Goal: Task Accomplishment & Management: Manage account settings

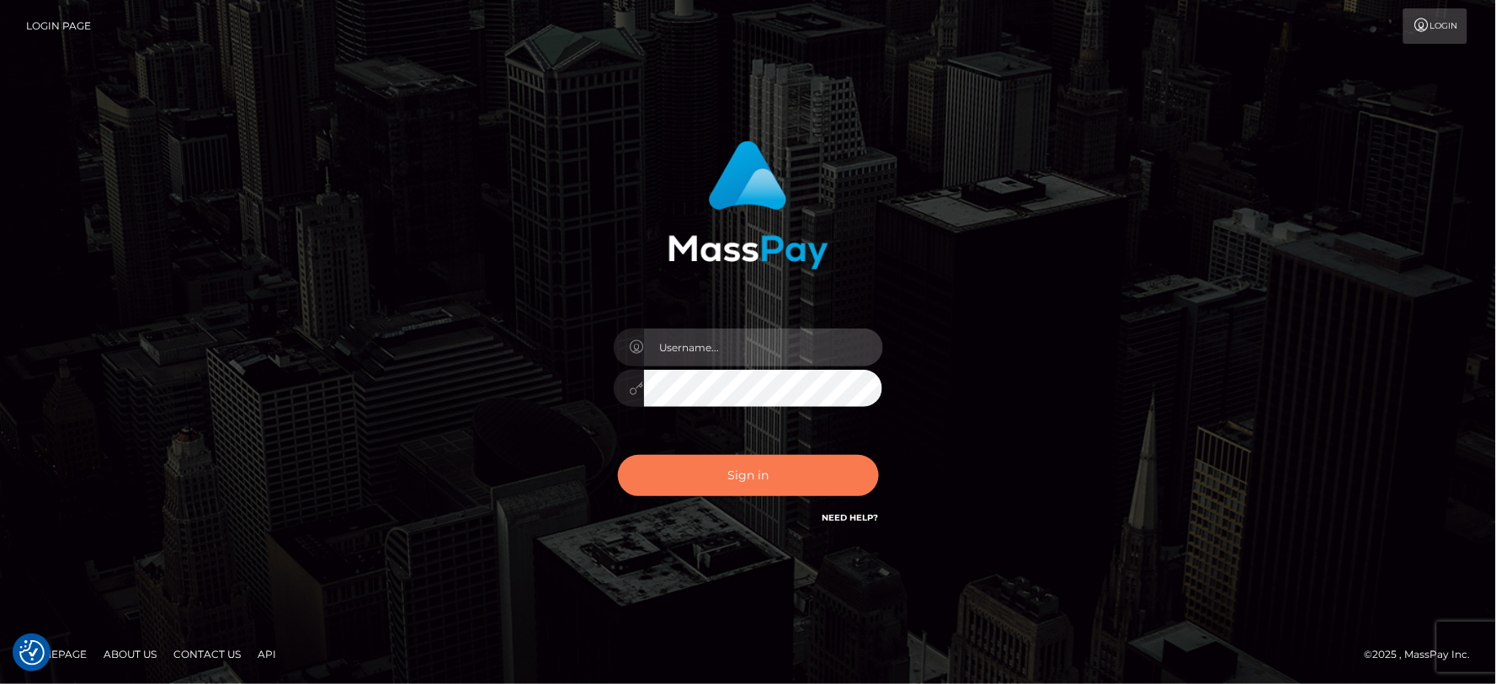
type input "MJSamelo"
click at [743, 466] on button "Sign in" at bounding box center [748, 475] width 261 height 41
type input "MJSamelo"
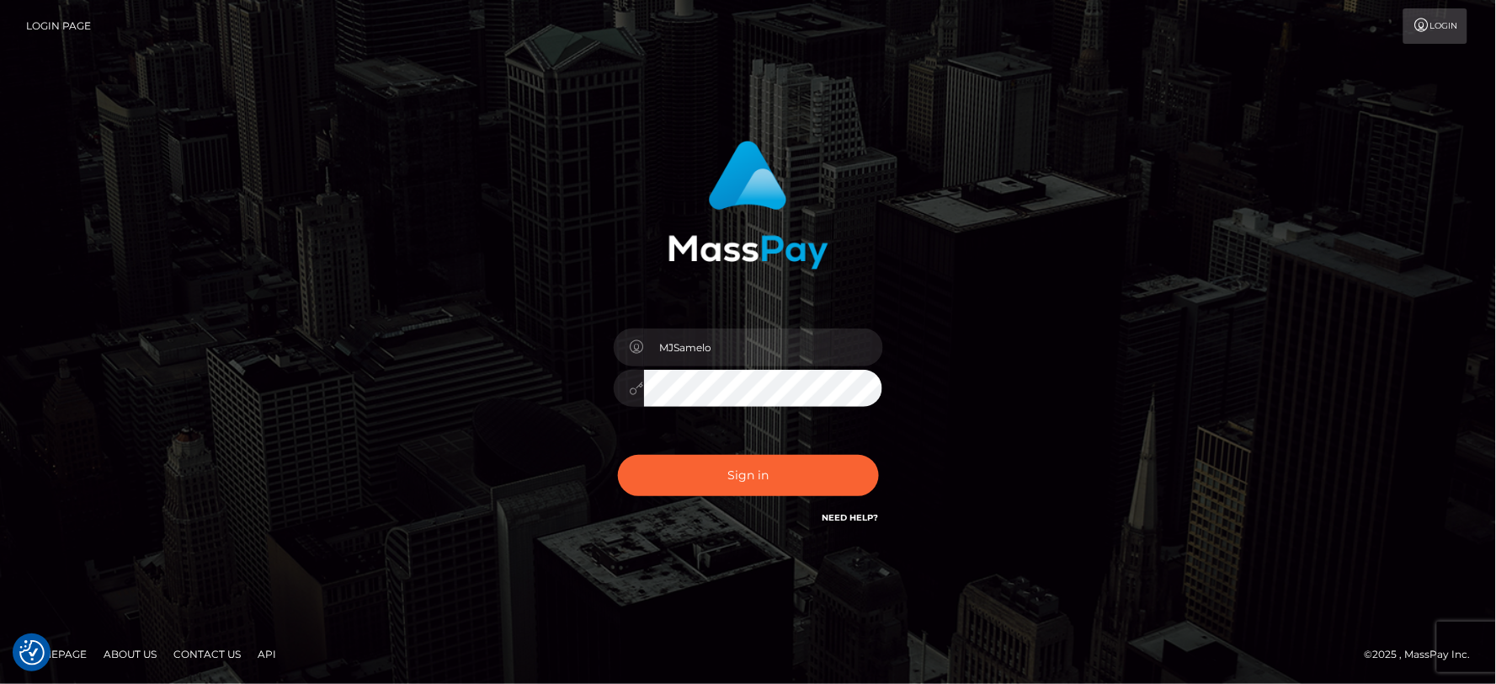
click at [210, 191] on div "MJSamelo Sign in" at bounding box center [748, 342] width 1496 height 681
click at [699, 475] on button "Sign in" at bounding box center [748, 475] width 261 height 41
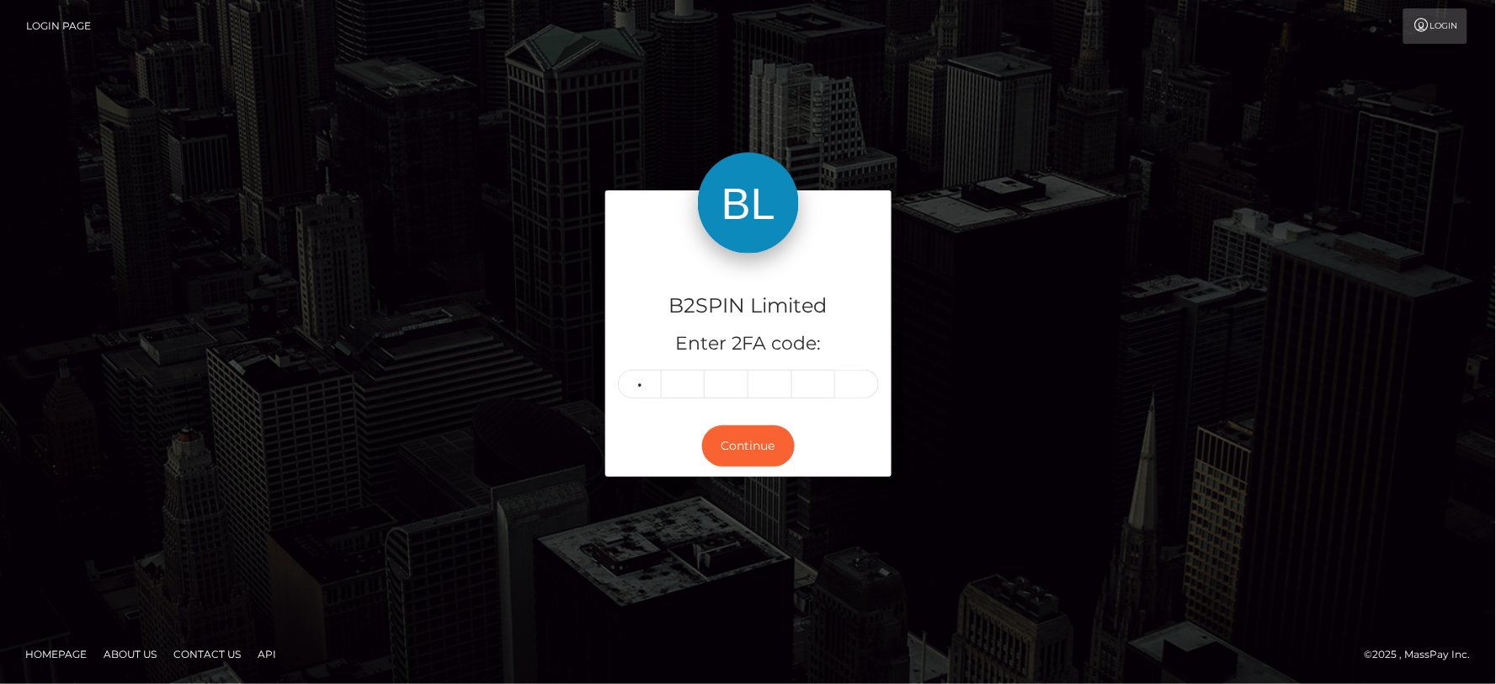
type input "1"
type input "7"
type input "8"
type input "5"
type input "2"
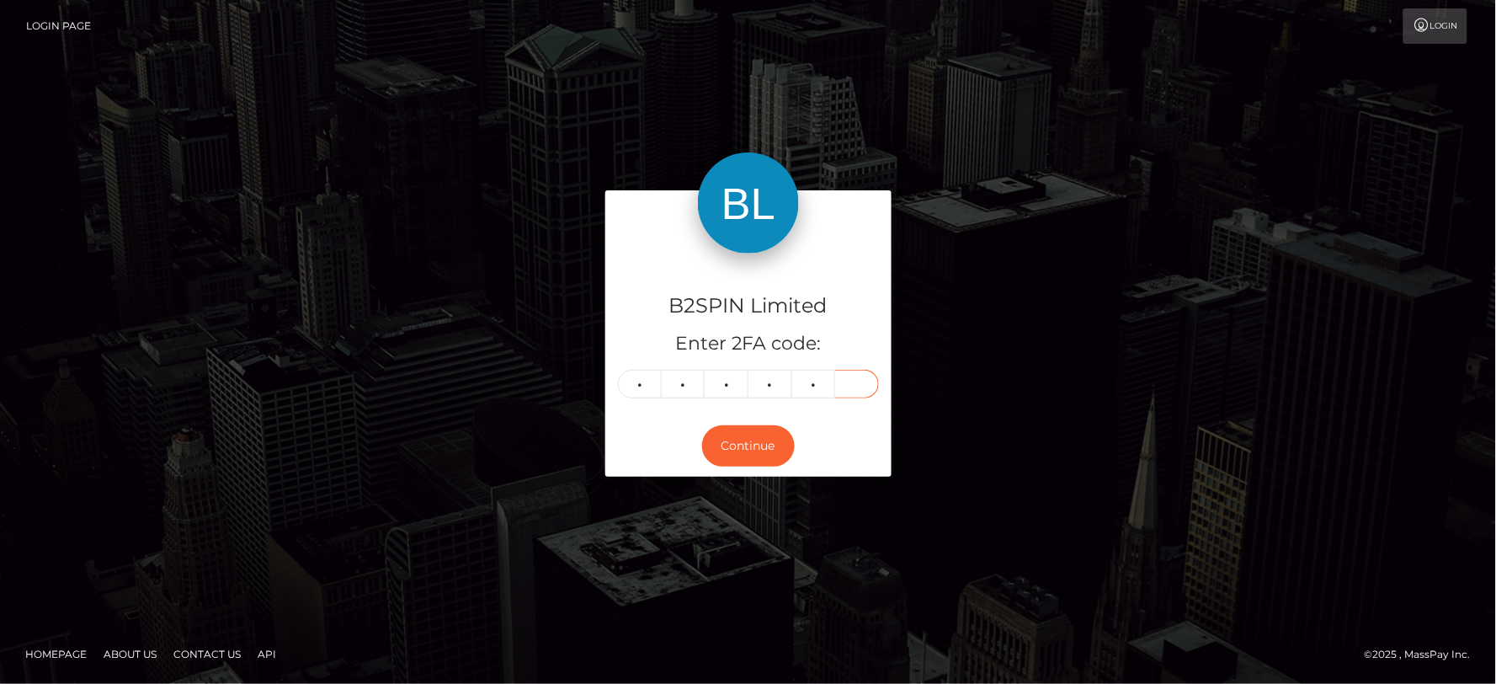
type input "5"
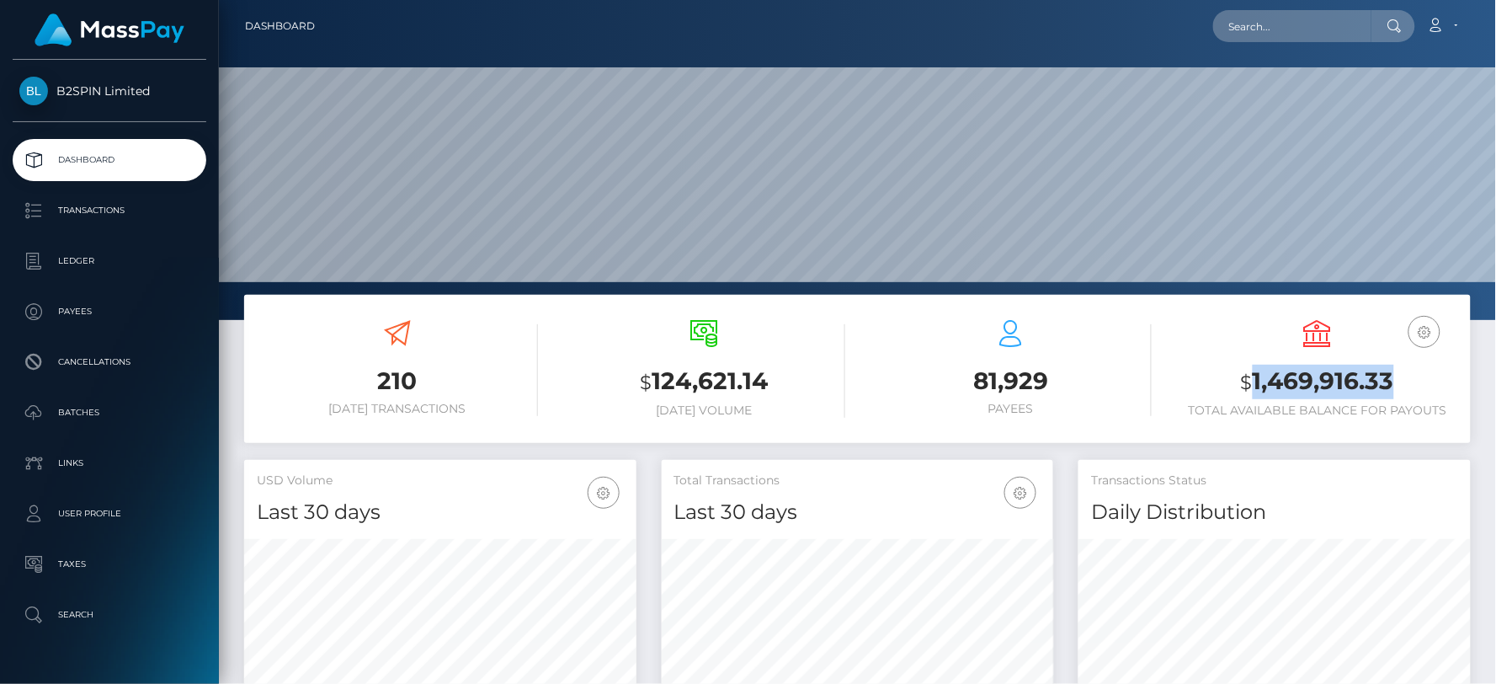
scroll to position [298, 392]
